Goal: Task Accomplishment & Management: Use online tool/utility

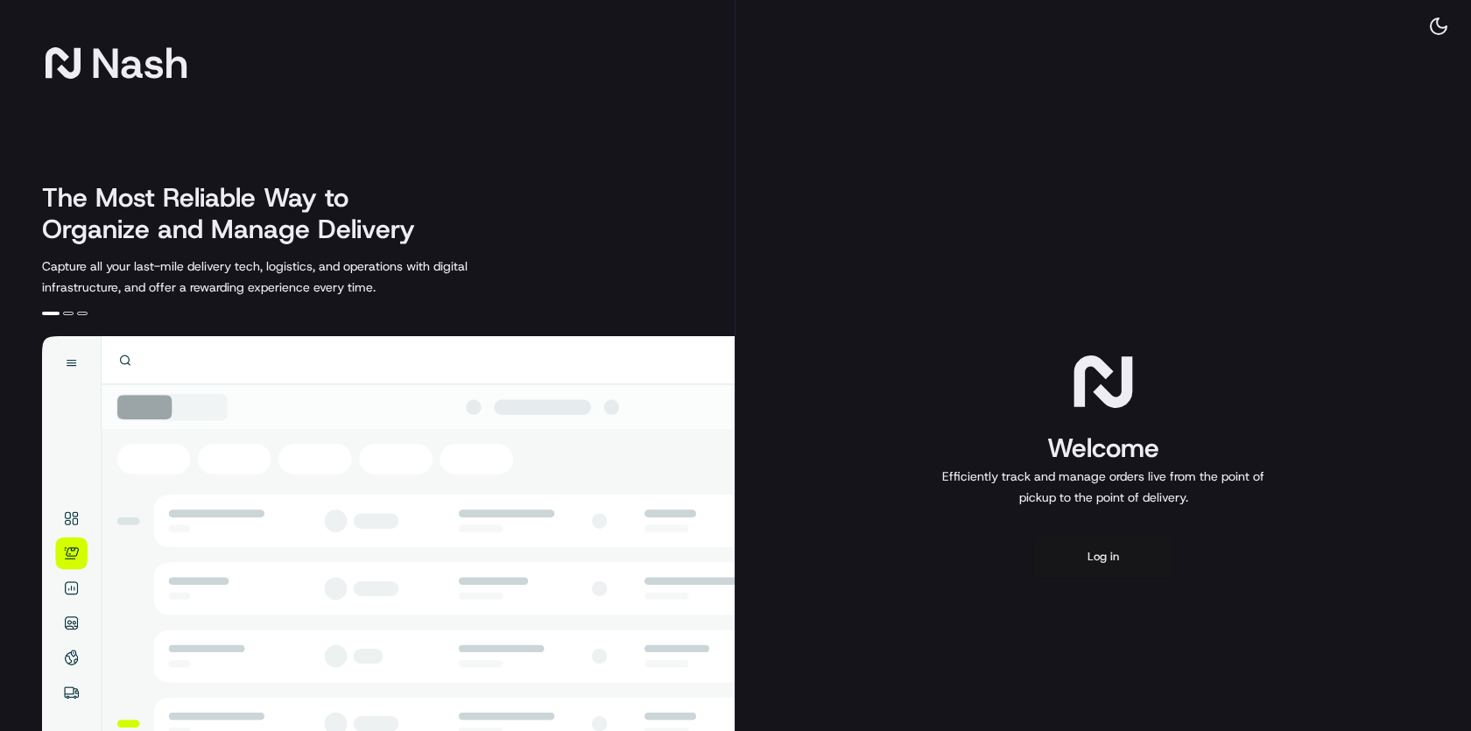
click at [1107, 555] on button "Log in" at bounding box center [1103, 557] width 140 height 42
